Goal: Task Accomplishment & Management: Manage account settings

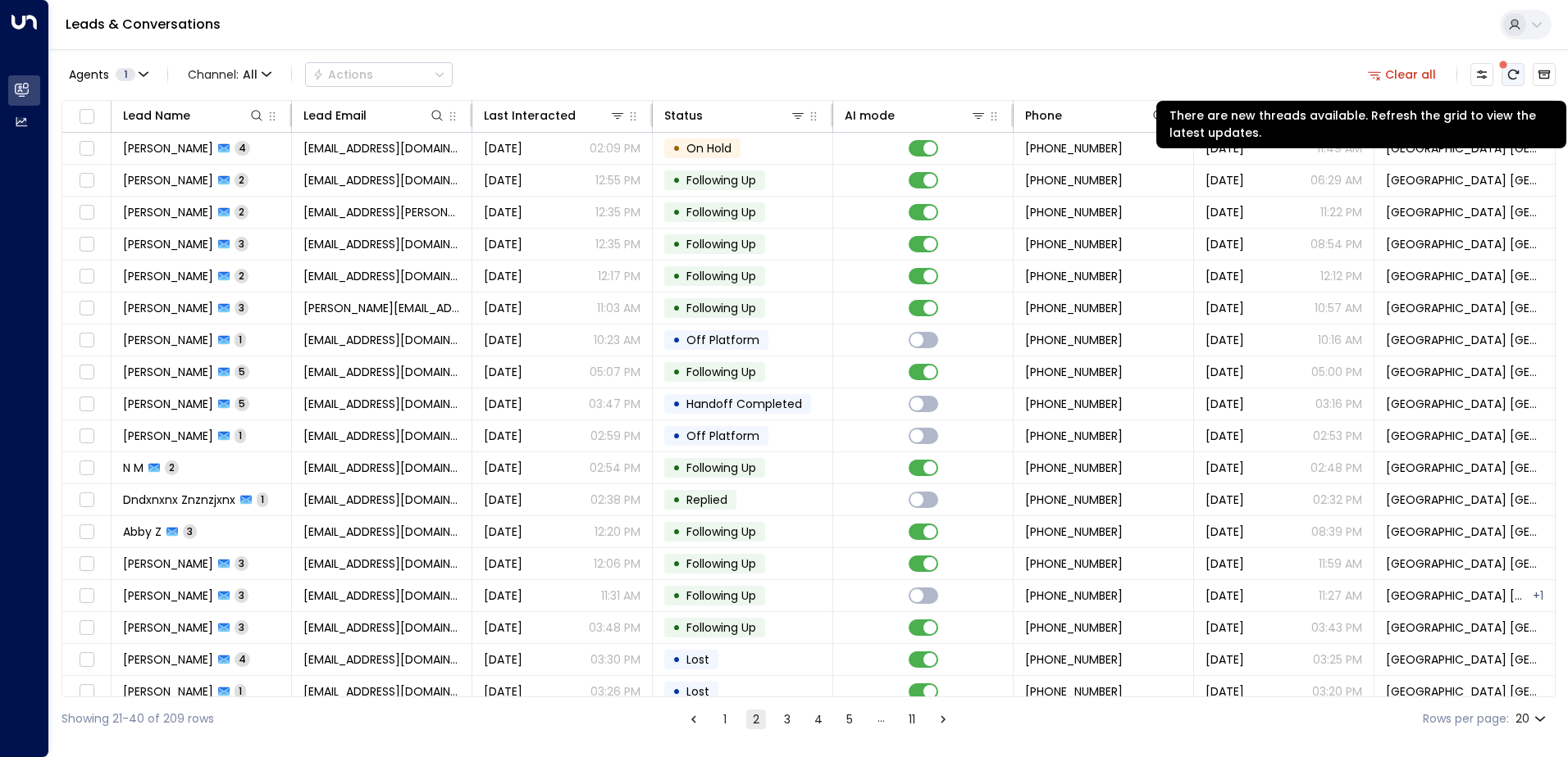
click at [1517, 74] on icon "There are new threads available. Refresh the grid to view the latest updates." at bounding box center [1513, 74] width 11 height 10
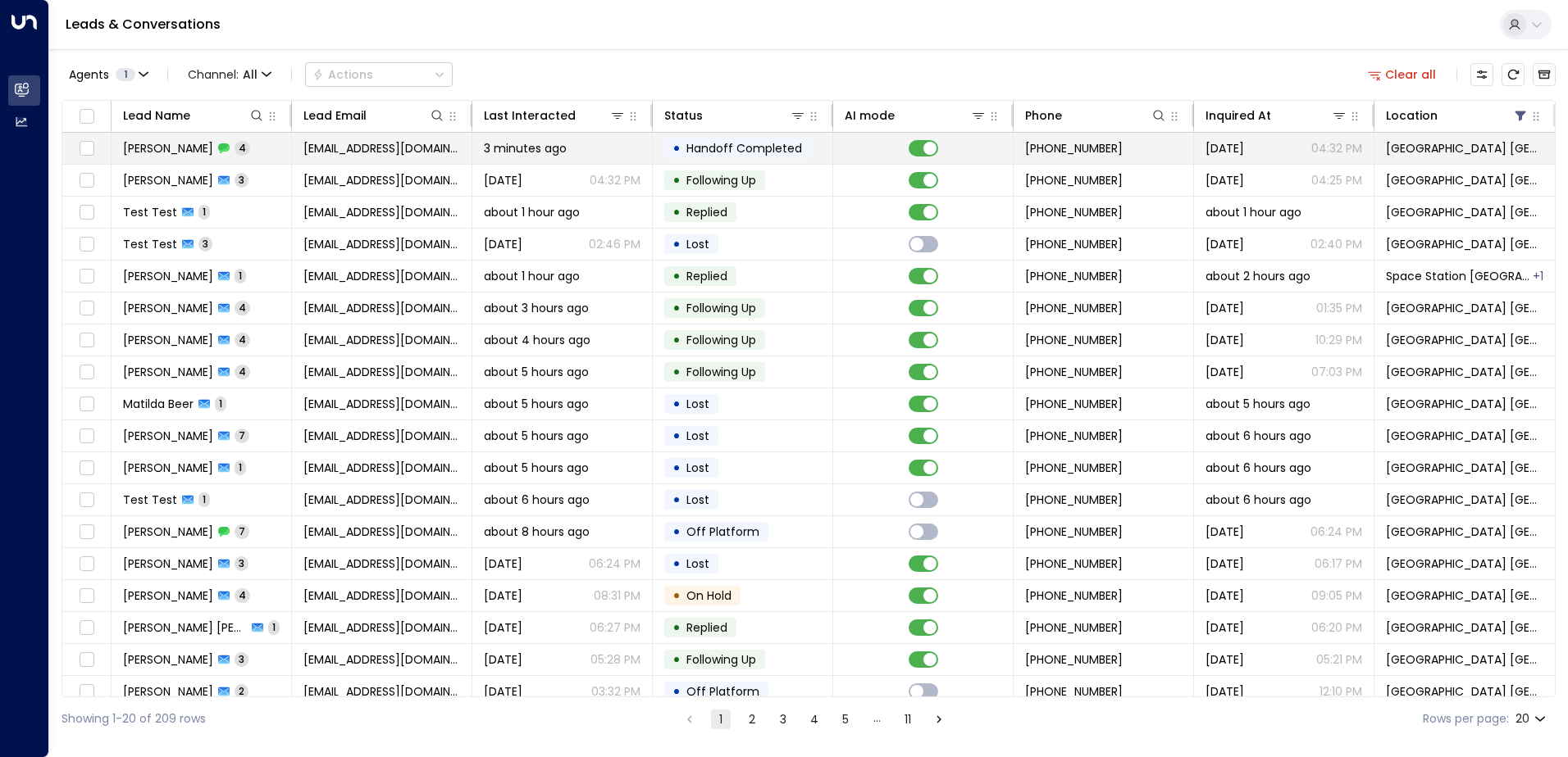
click at [282, 146] on td "[PERSON_NAME] 4" at bounding box center [201, 148] width 180 height 31
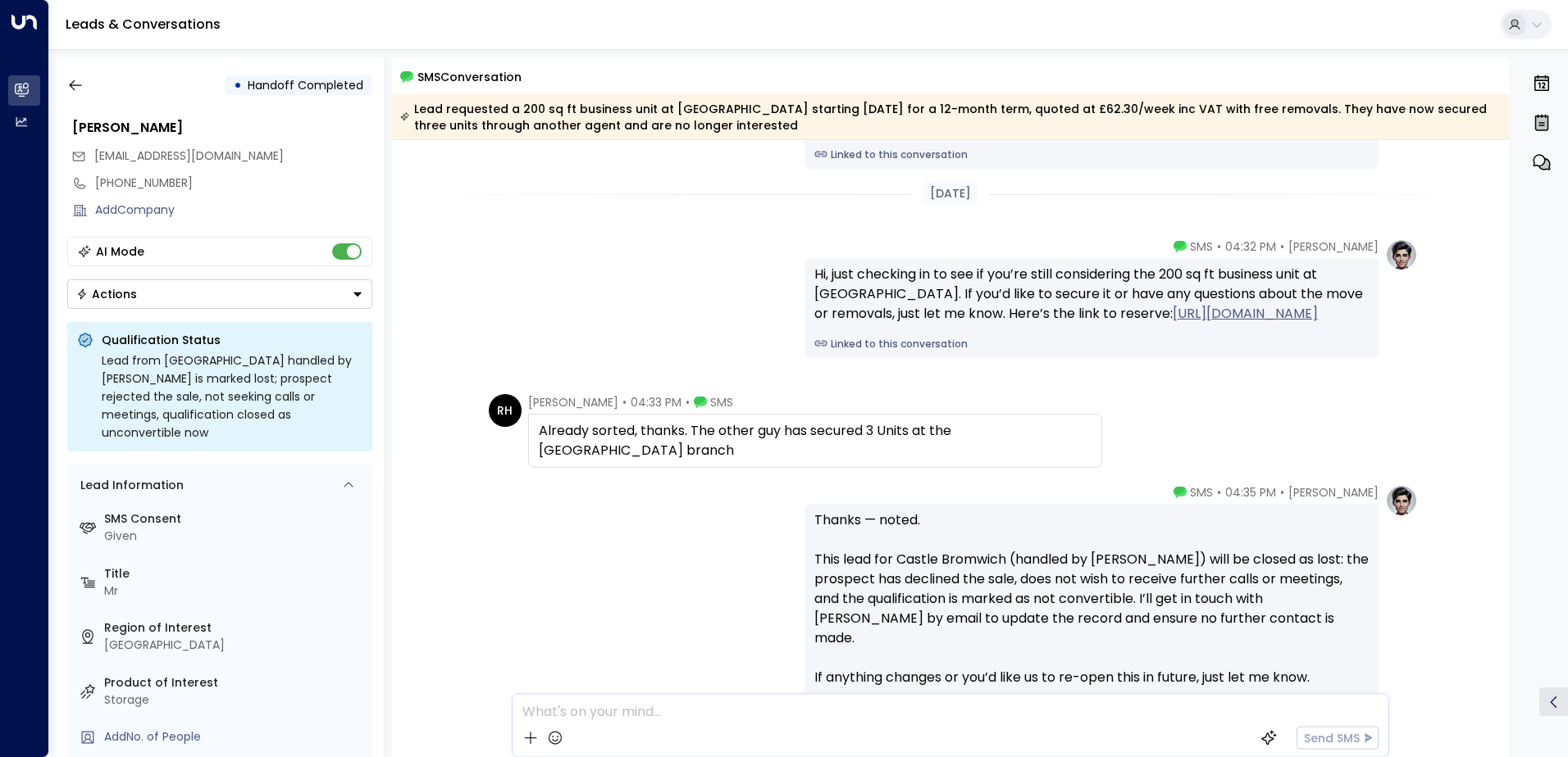
scroll to position [146, 0]
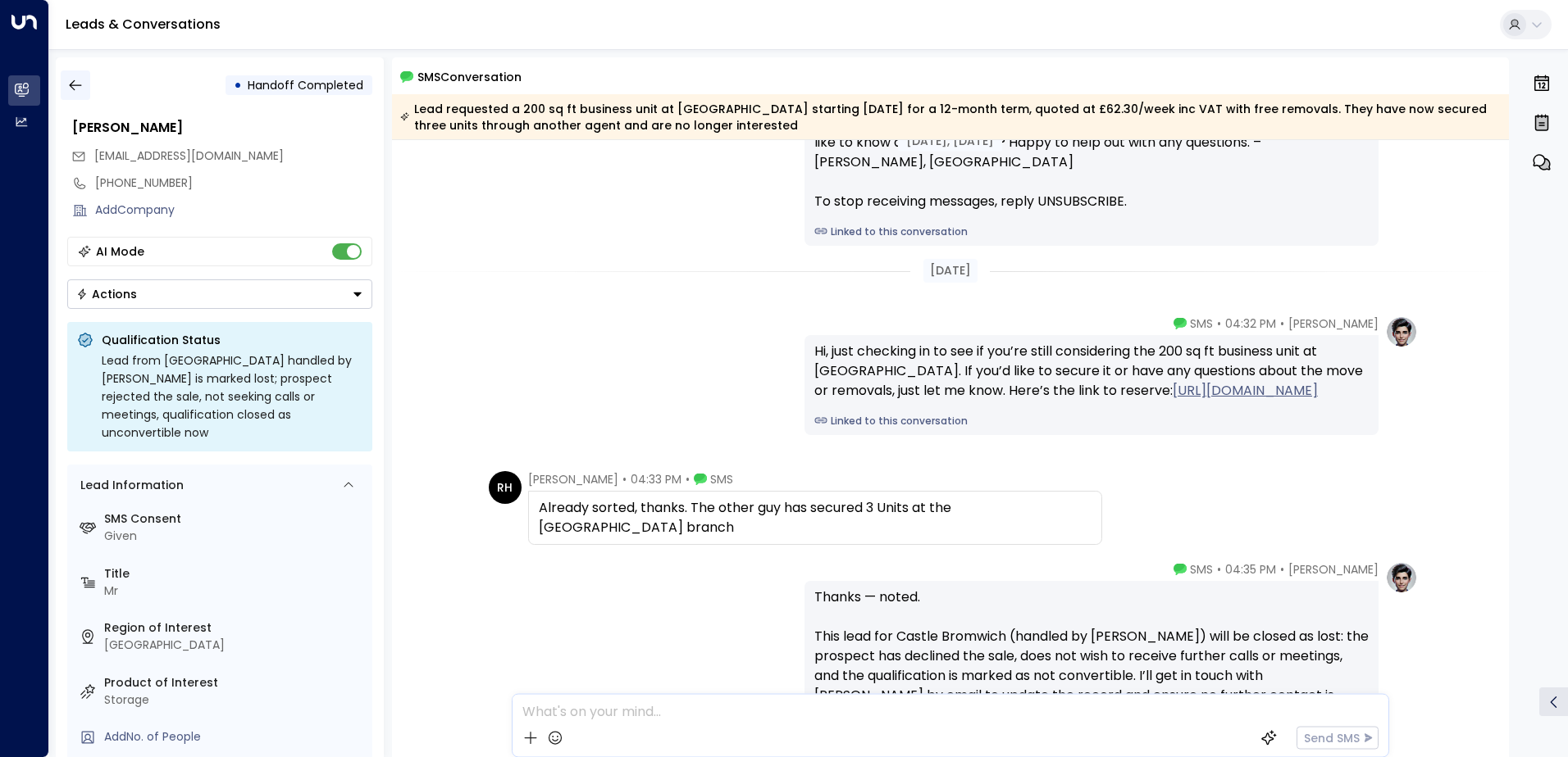
click at [74, 88] on icon "button" at bounding box center [76, 86] width 16 height 16
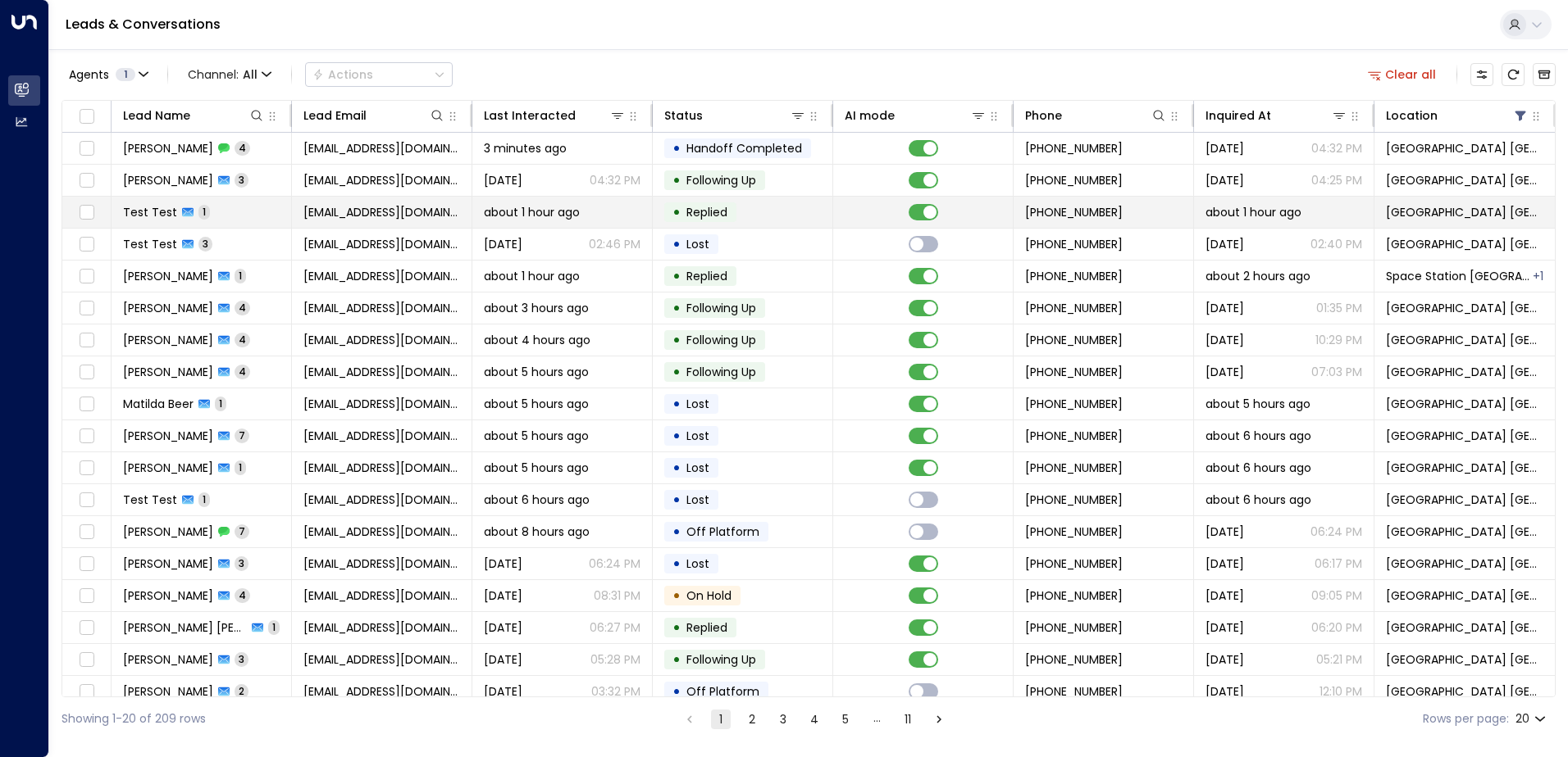
click at [701, 211] on span "Replied" at bounding box center [706, 212] width 41 height 16
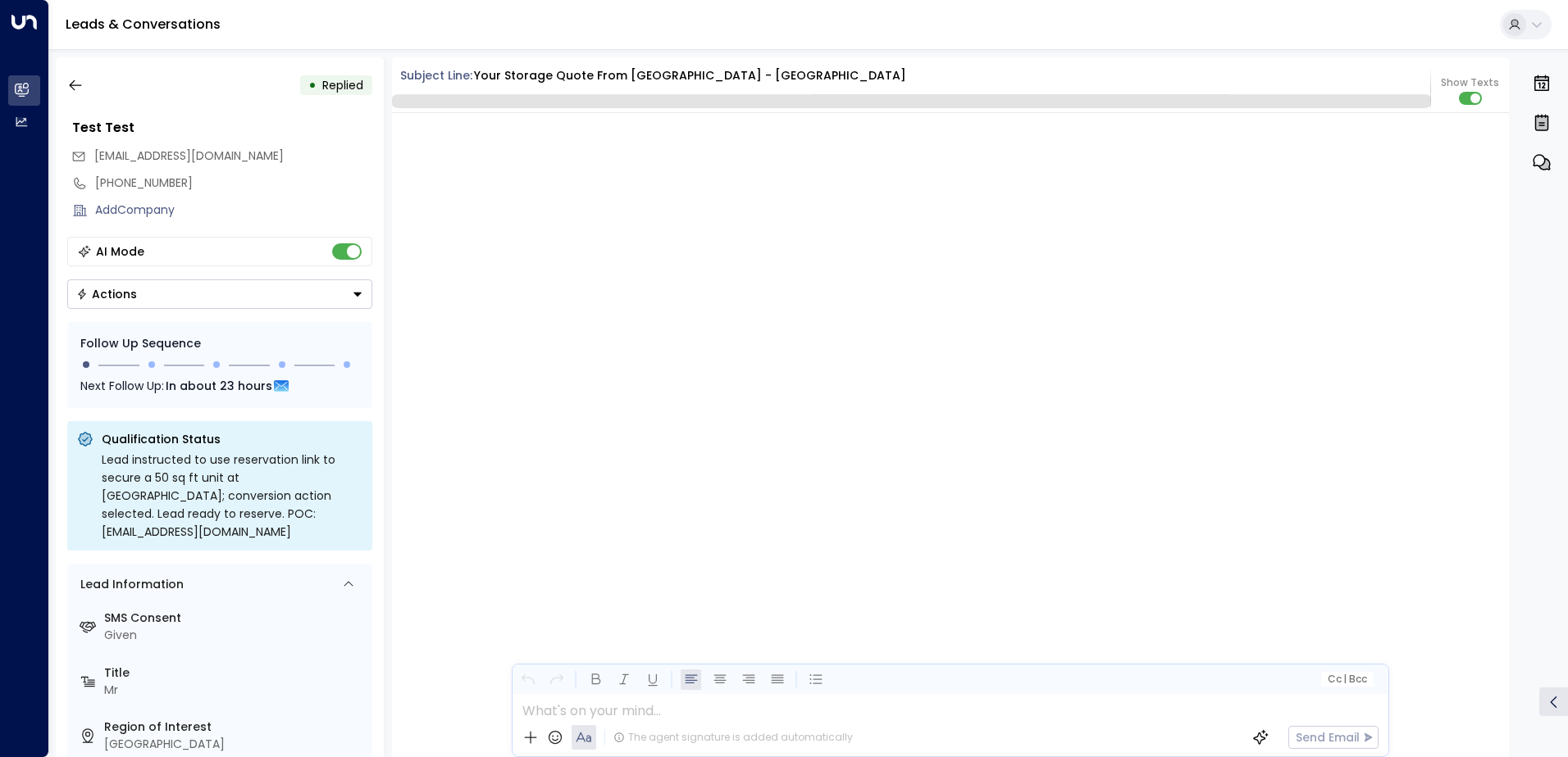
scroll to position [1961, 0]
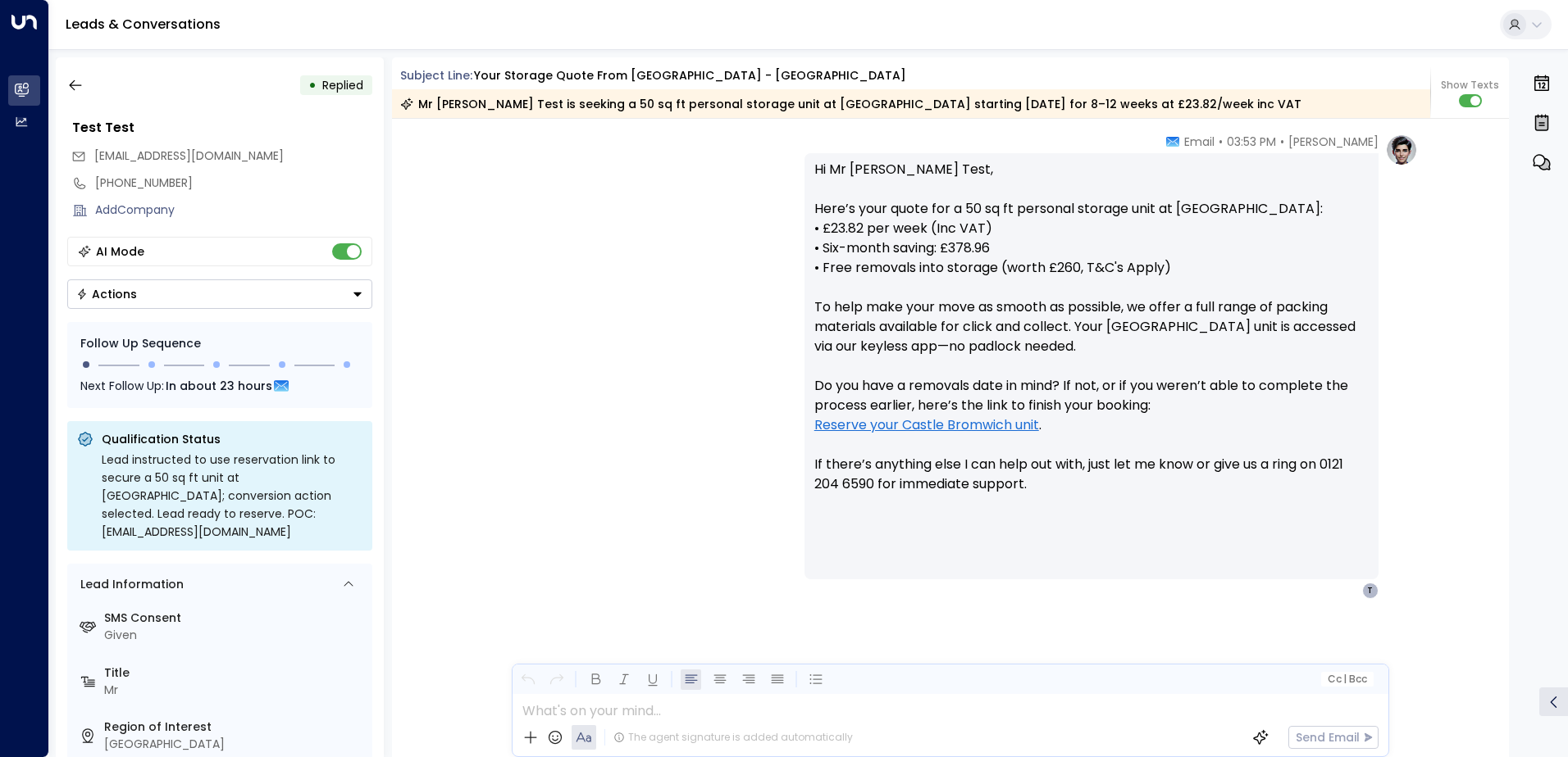
click at [73, 289] on button "Actions" at bounding box center [220, 294] width 305 height 29
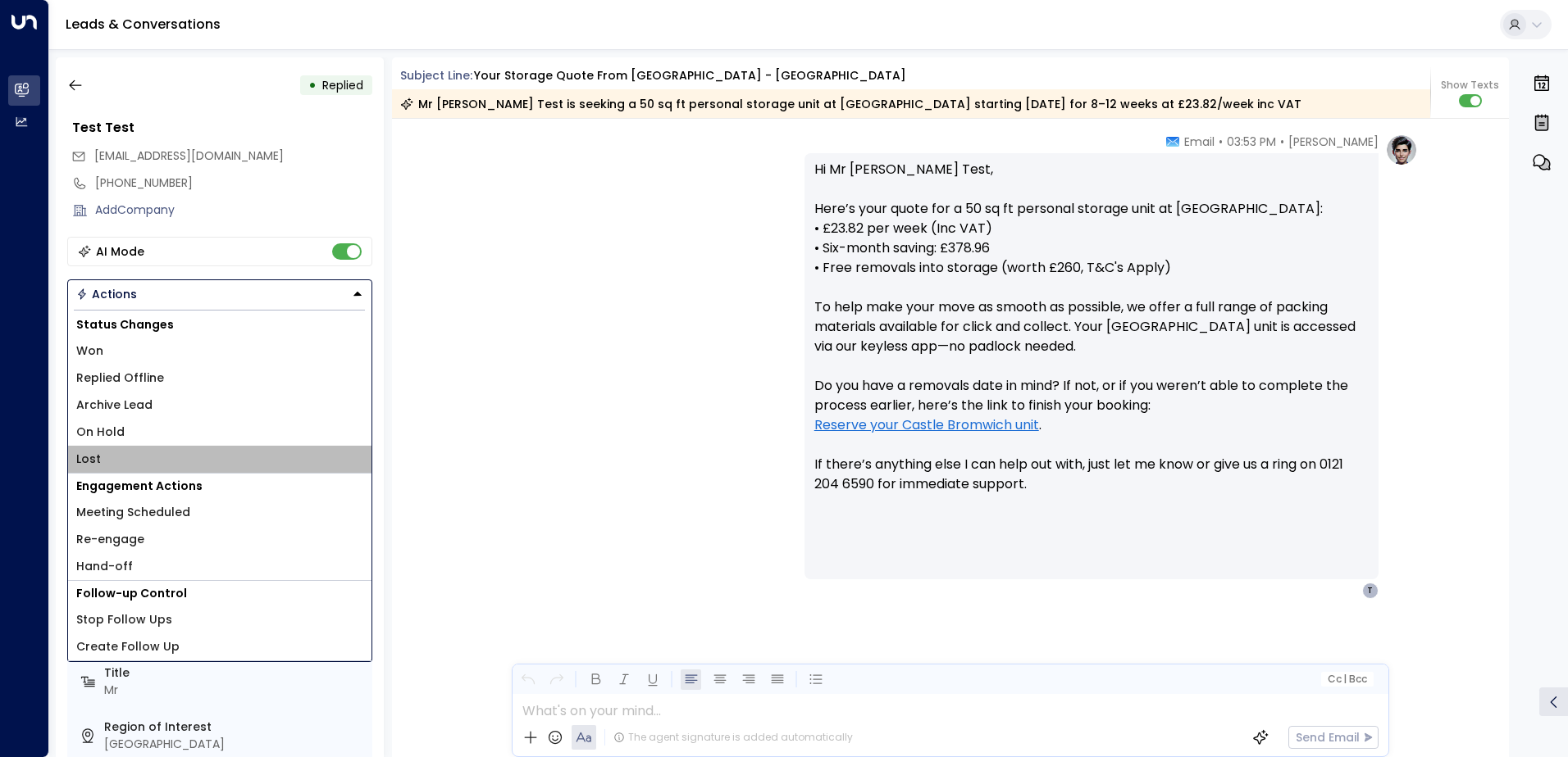
click at [96, 456] on span "Lost" at bounding box center [88, 459] width 25 height 17
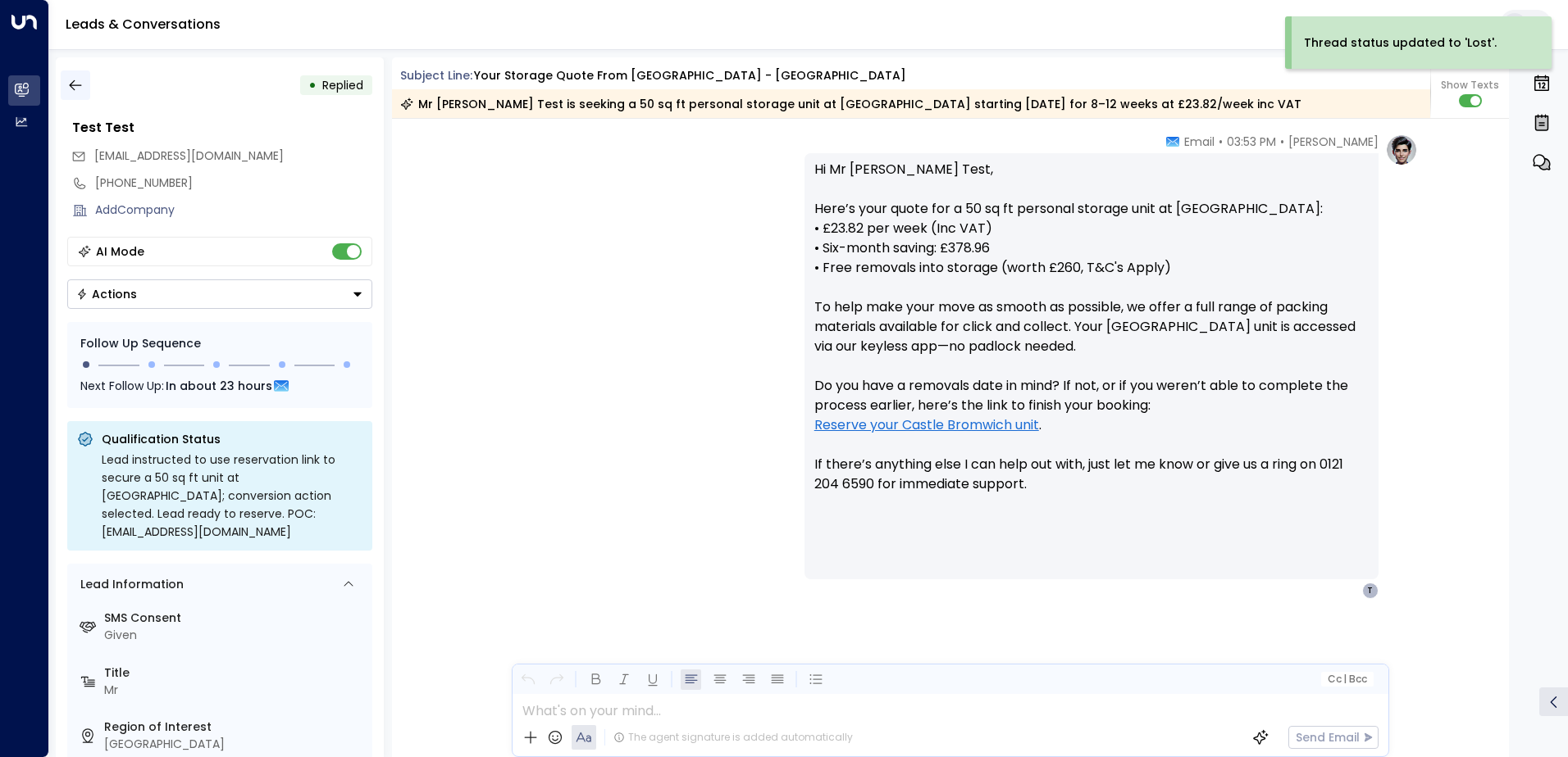
click at [87, 84] on button "button" at bounding box center [76, 85] width 29 height 29
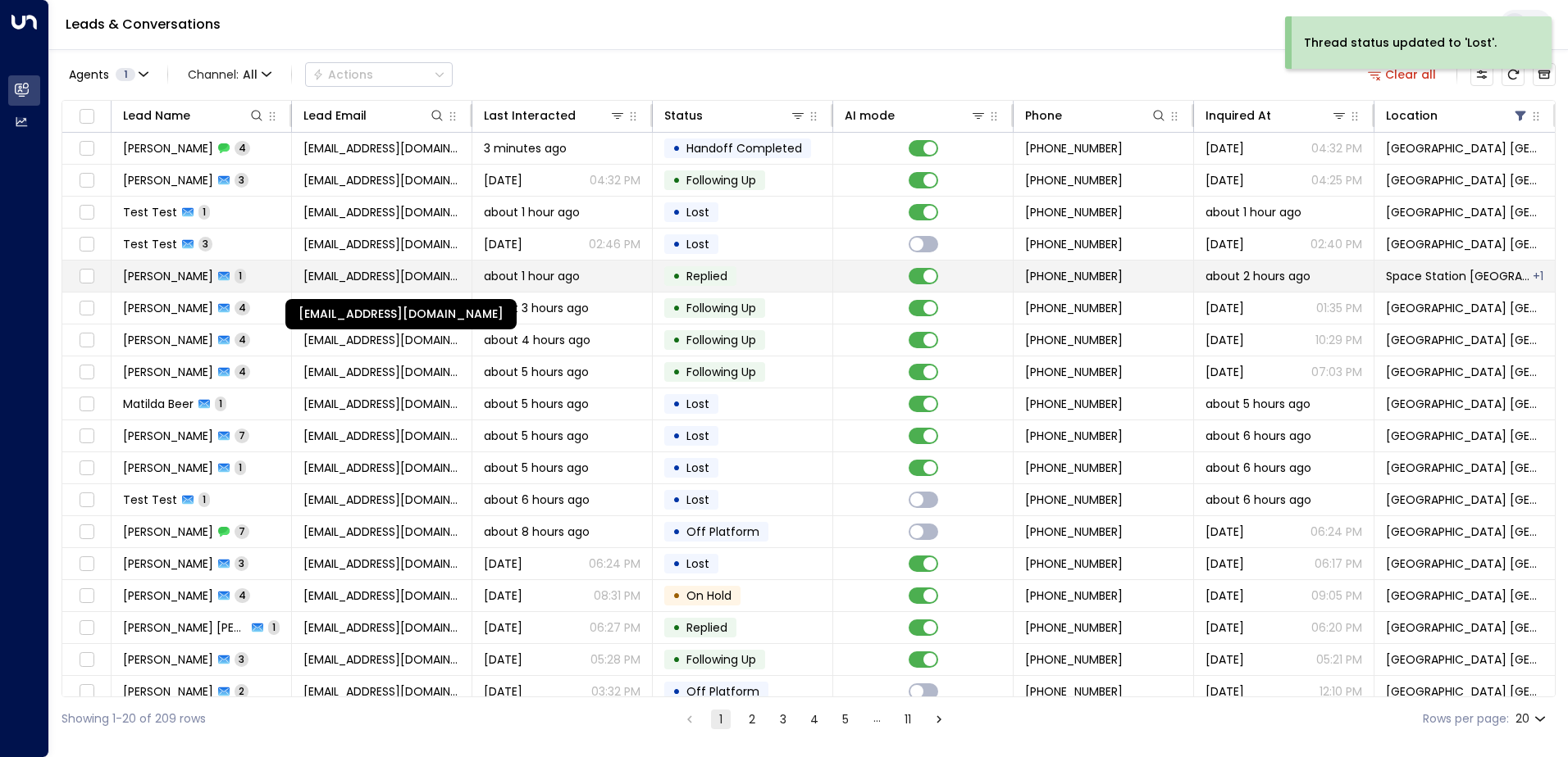
click at [397, 281] on span "[EMAIL_ADDRESS][DOMAIN_NAME]" at bounding box center [382, 276] width 157 height 16
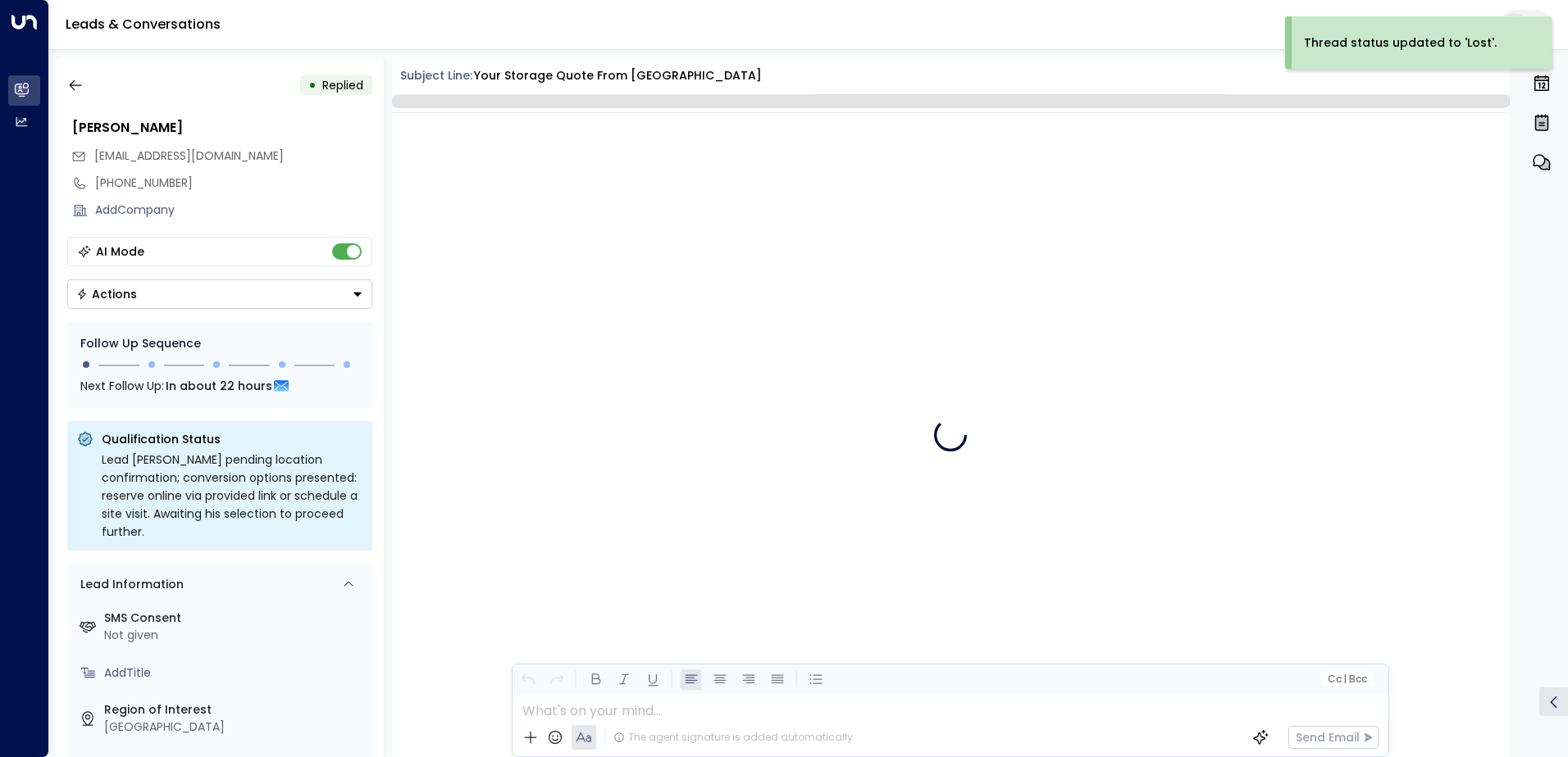
scroll to position [582, 0]
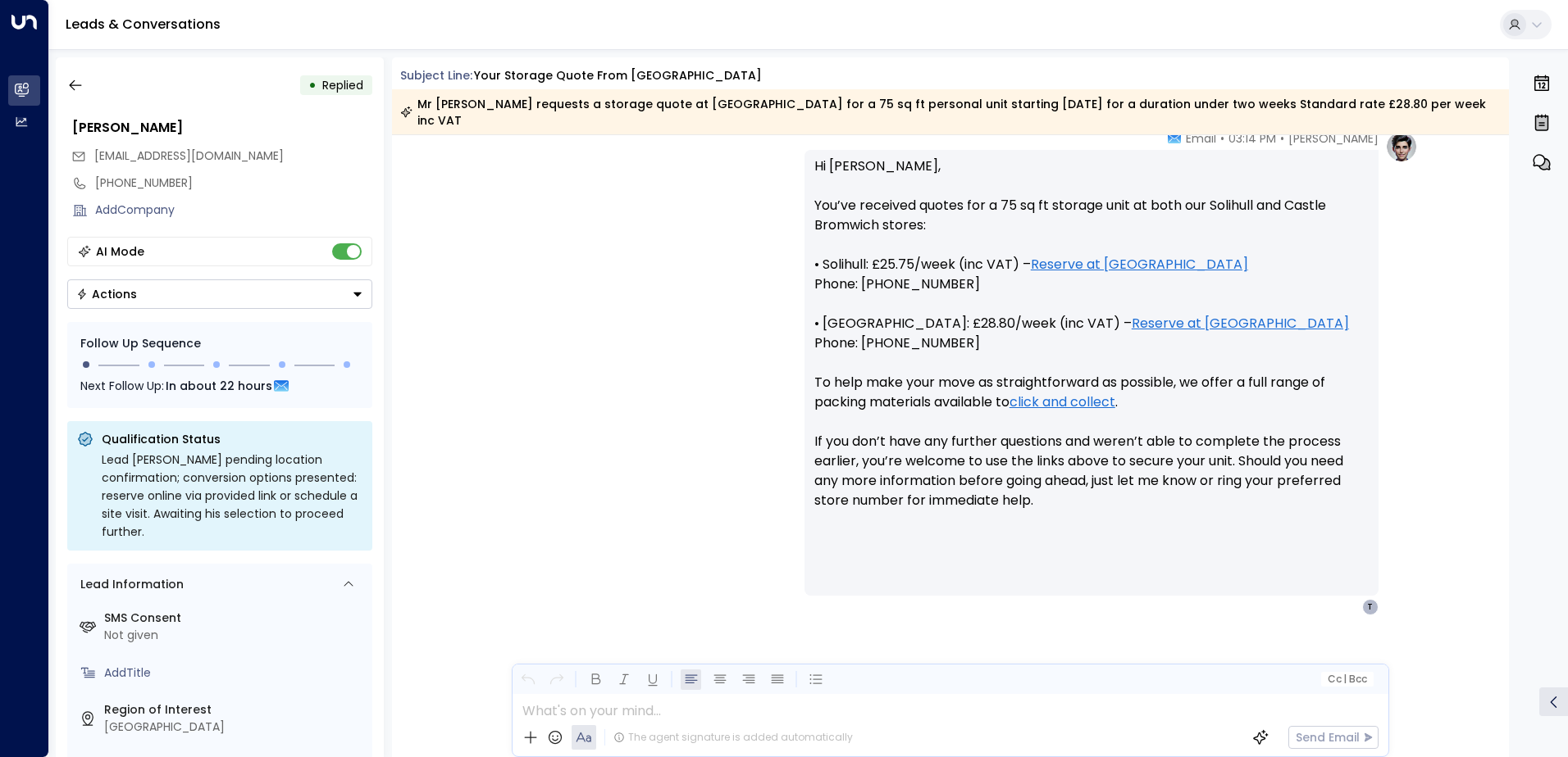
click at [126, 298] on div "Actions" at bounding box center [107, 294] width 61 height 15
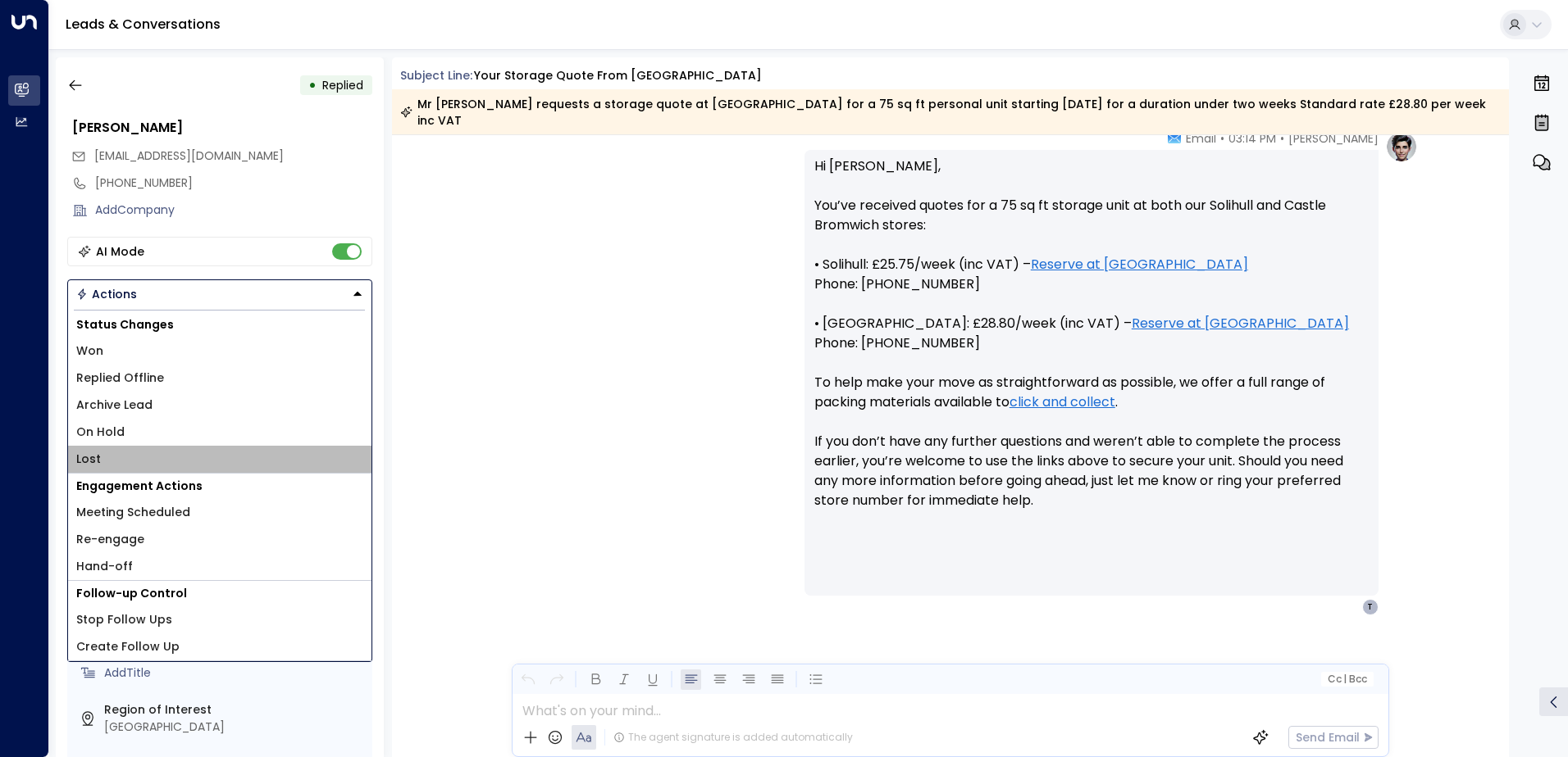
click at [114, 451] on li "Lost" at bounding box center [220, 460] width 303 height 27
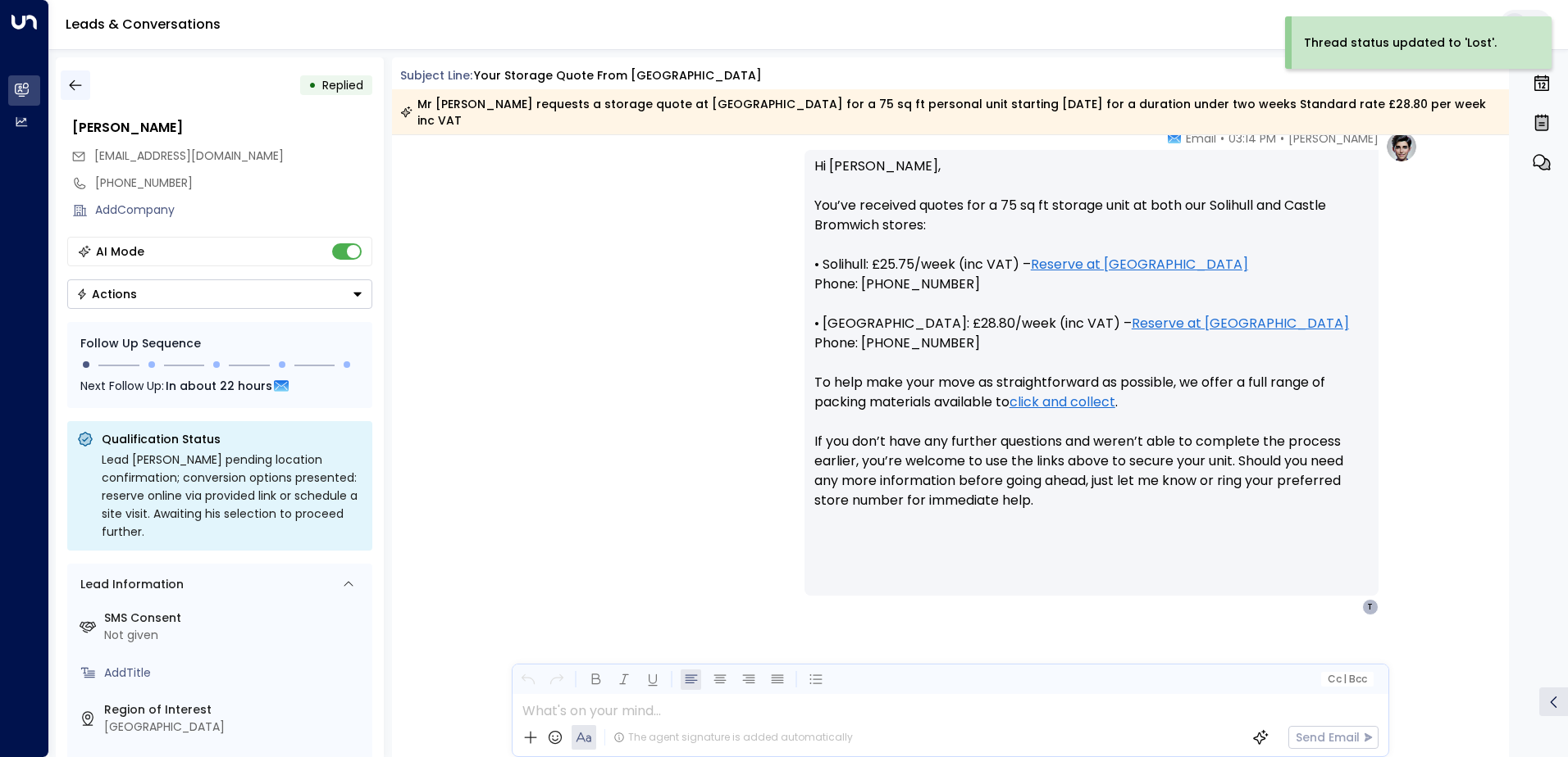
click at [72, 87] on icon "button" at bounding box center [76, 86] width 16 height 16
